Goal: Task Accomplishment & Management: Use online tool/utility

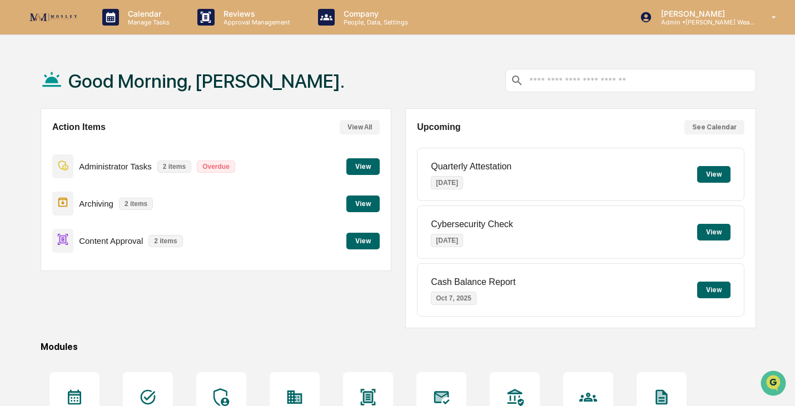
click at [364, 242] on button "View" at bounding box center [362, 241] width 33 height 17
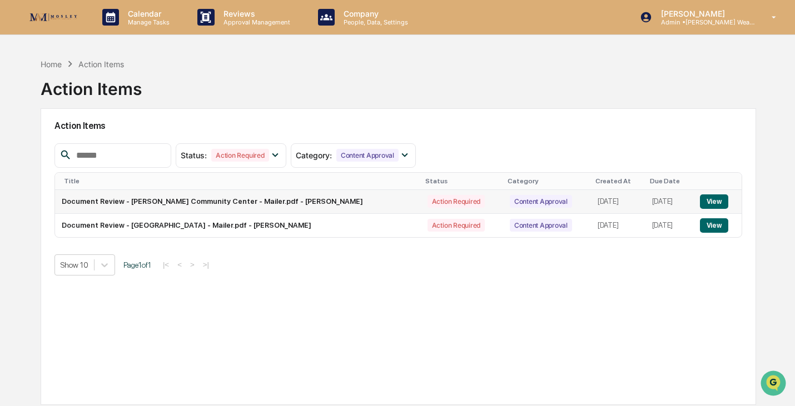
click at [722, 202] on button "View" at bounding box center [714, 202] width 28 height 14
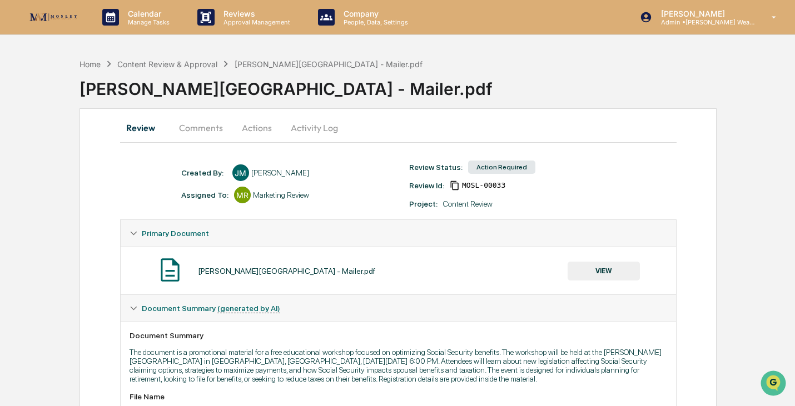
click at [260, 129] on button "Actions" at bounding box center [257, 128] width 50 height 27
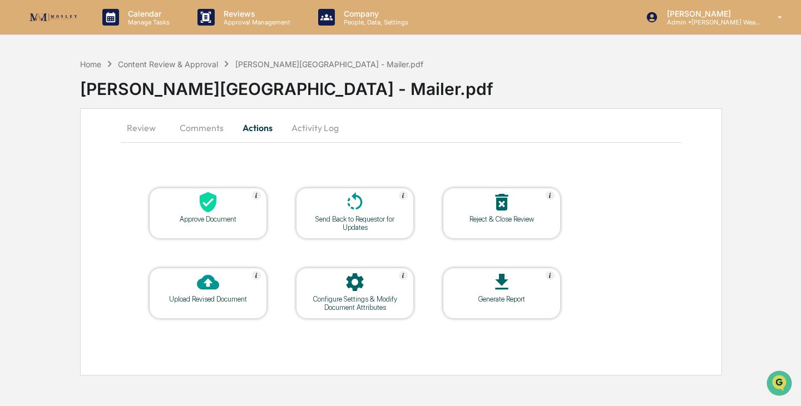
click at [240, 204] on div at bounding box center [207, 203] width 111 height 24
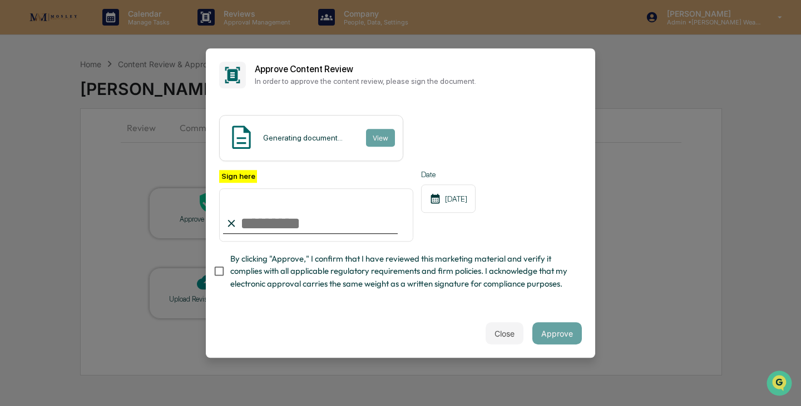
click at [302, 221] on input "Sign here" at bounding box center [316, 214] width 194 height 53
type input "**********"
click at [374, 134] on button "View" at bounding box center [379, 138] width 29 height 18
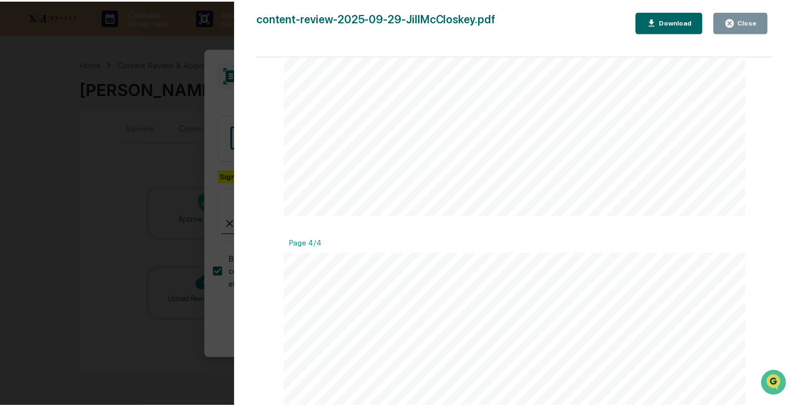
scroll to position [1554, 0]
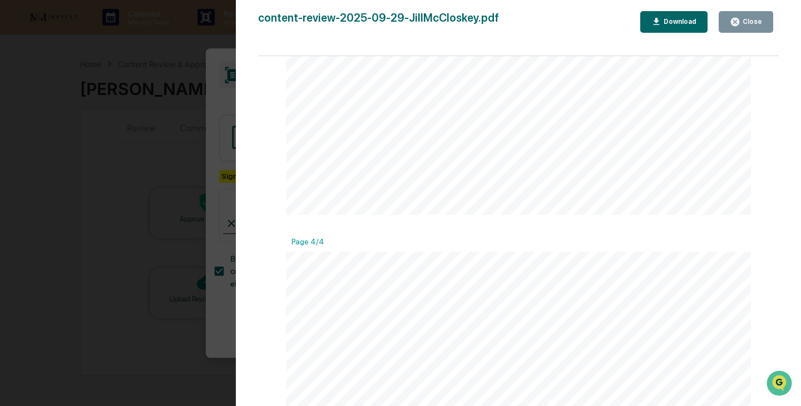
click at [739, 23] on icon "button" at bounding box center [735, 22] width 8 height 8
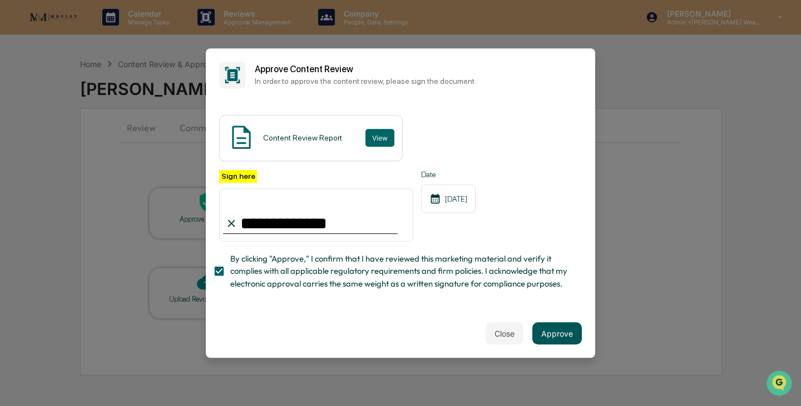
click at [559, 339] on button "Approve" at bounding box center [556, 333] width 49 height 22
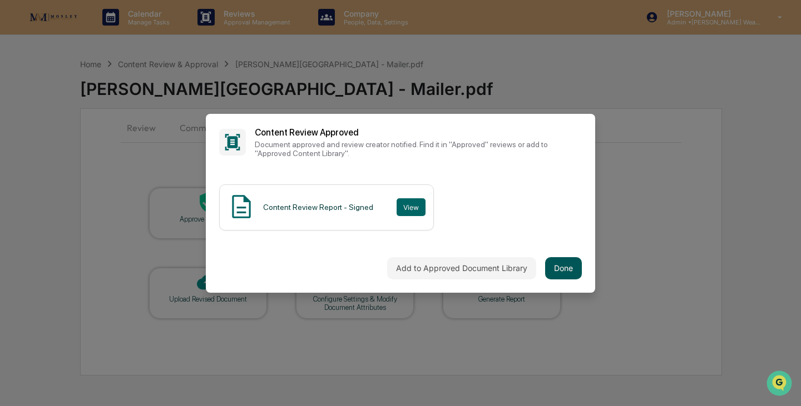
click at [559, 267] on button "Done" at bounding box center [563, 268] width 37 height 22
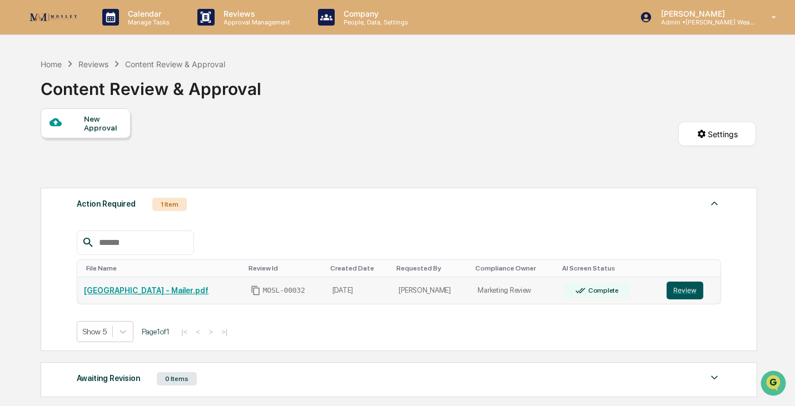
click at [682, 292] on button "Review" at bounding box center [685, 291] width 37 height 18
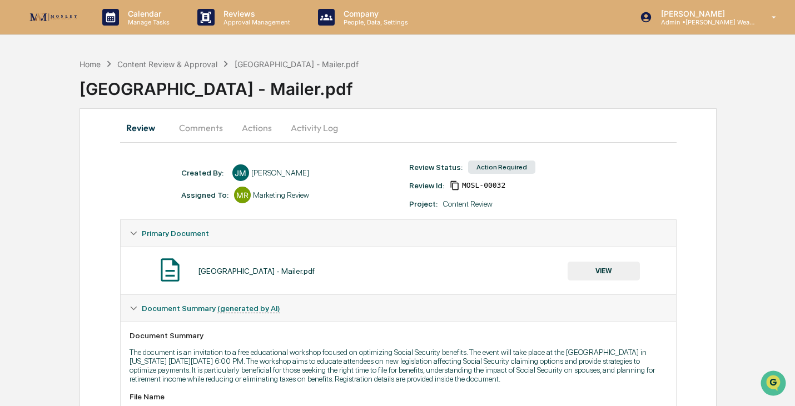
click at [256, 127] on button "Actions" at bounding box center [257, 128] width 50 height 27
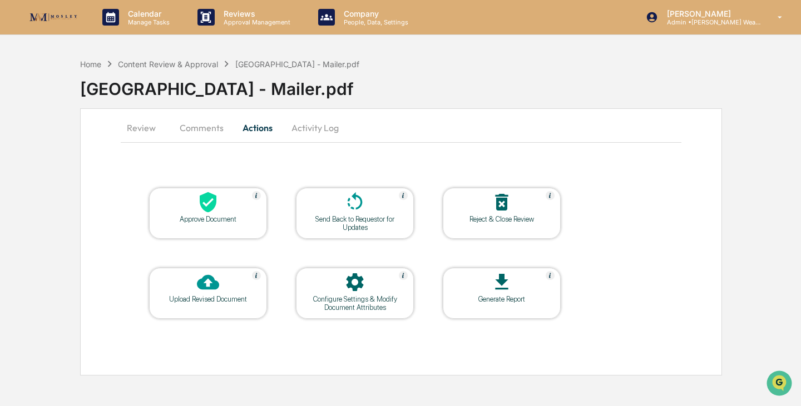
click at [207, 212] on icon at bounding box center [208, 202] width 22 height 22
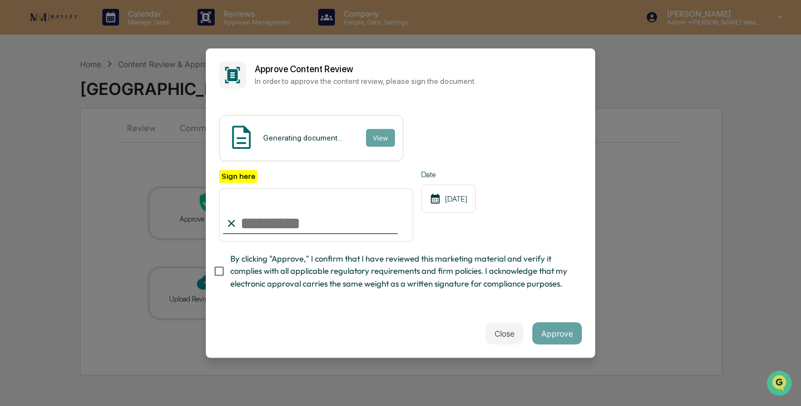
click at [261, 218] on input "Sign here" at bounding box center [316, 214] width 194 height 53
type input "**********"
click at [548, 331] on button "Approve" at bounding box center [556, 333] width 49 height 22
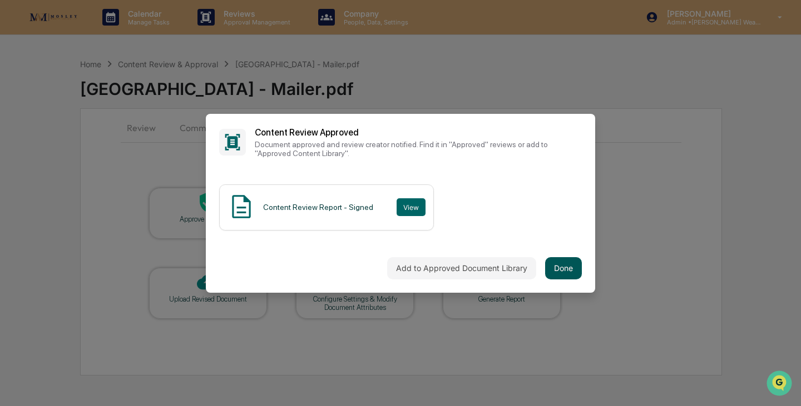
click at [554, 260] on button "Done" at bounding box center [563, 268] width 37 height 22
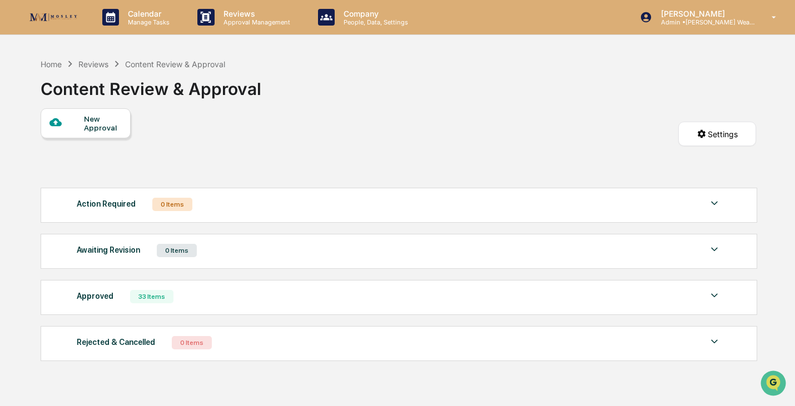
click at [93, 61] on div "Reviews" at bounding box center [93, 63] width 30 height 9
click at [93, 64] on div "Reviews" at bounding box center [93, 63] width 30 height 9
click at [49, 62] on div "Home" at bounding box center [51, 63] width 21 height 9
